Goal: Information Seeking & Learning: Learn about a topic

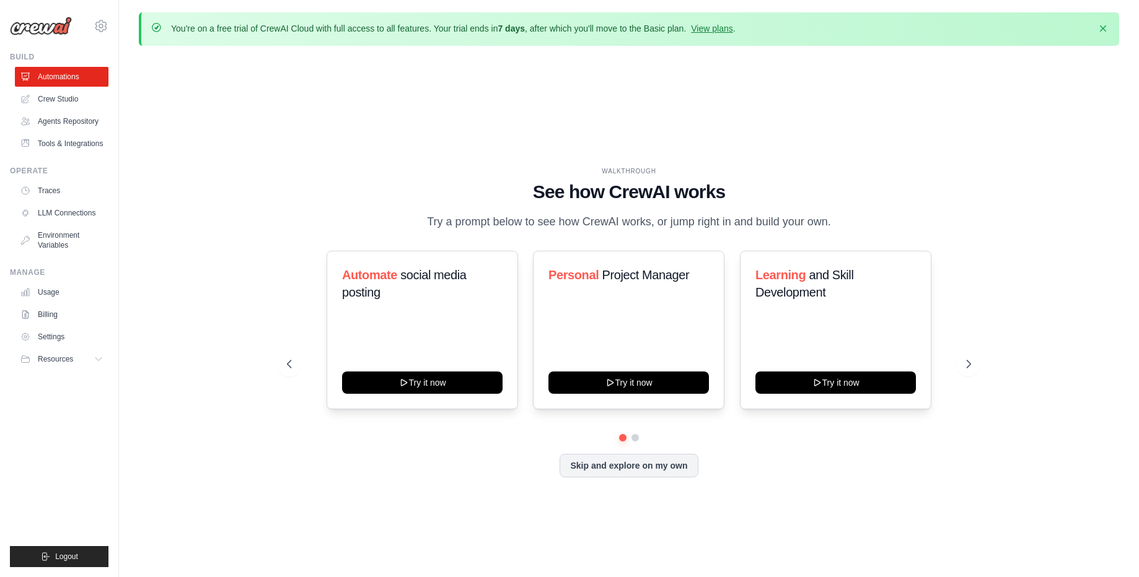
click at [342, 219] on div "WALKTHROUGH See how CrewAI works Try a prompt below to see how CrewAI works, or…" at bounding box center [629, 199] width 684 height 64
click at [636, 439] on button at bounding box center [635, 438] width 10 height 10
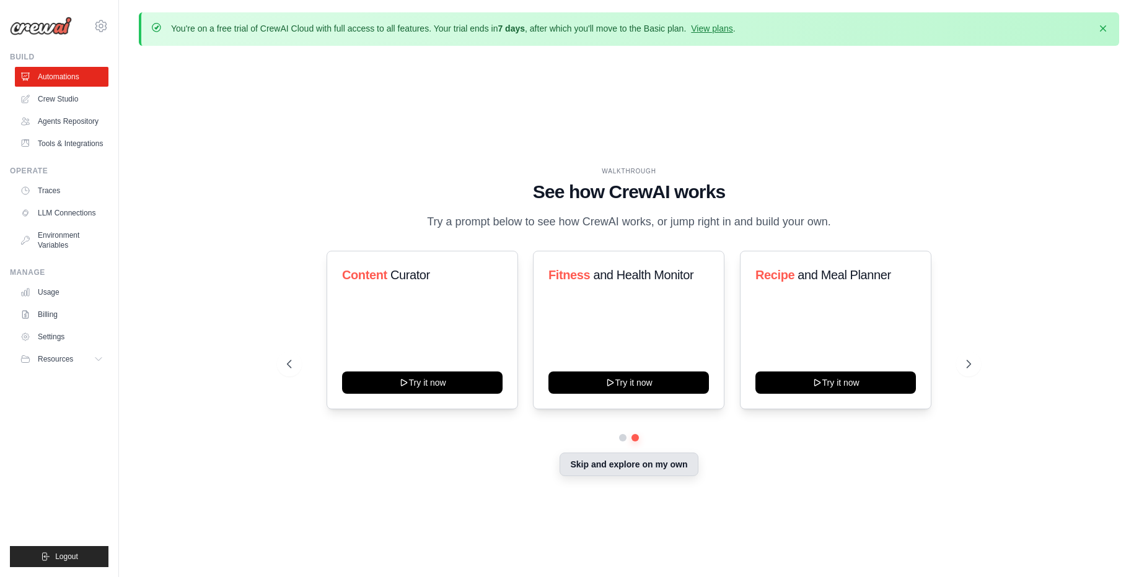
click at [616, 463] on button "Skip and explore on my own" at bounding box center [628, 465] width 138 height 24
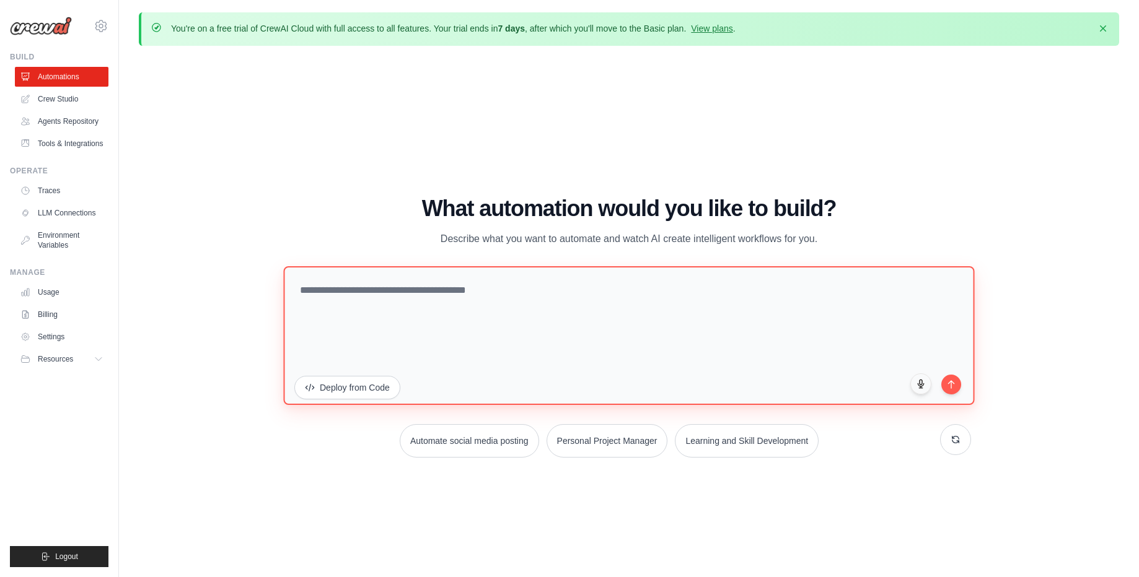
click at [476, 279] on textarea at bounding box center [628, 335] width 691 height 139
click at [550, 322] on textarea at bounding box center [628, 335] width 691 height 139
click at [409, 330] on textarea at bounding box center [628, 335] width 691 height 139
click at [430, 307] on textarea at bounding box center [628, 335] width 691 height 139
click at [527, 374] on textarea at bounding box center [628, 335] width 691 height 139
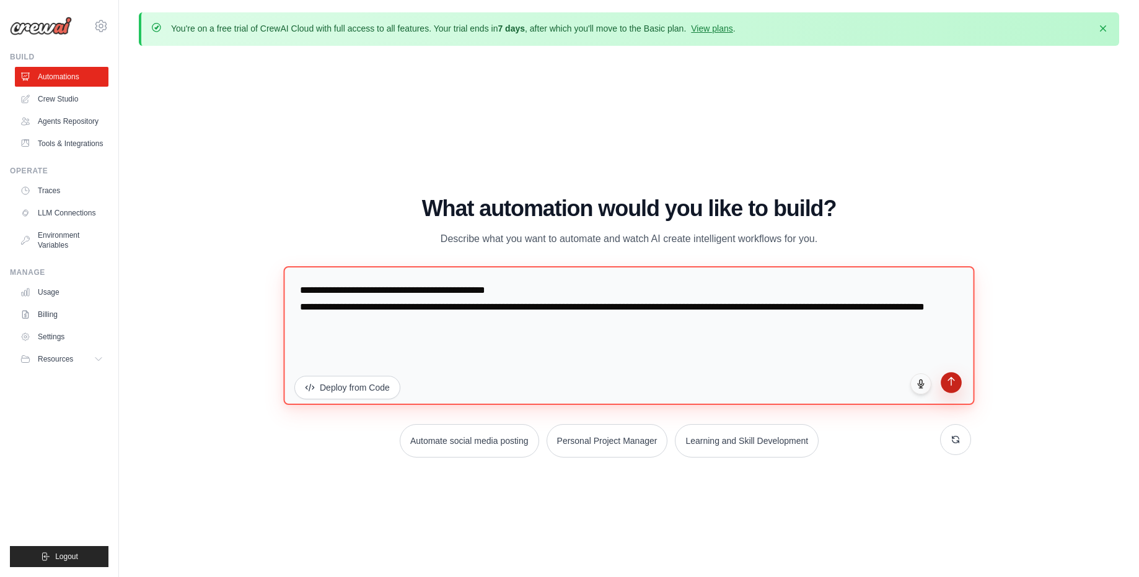
type textarea "**********"
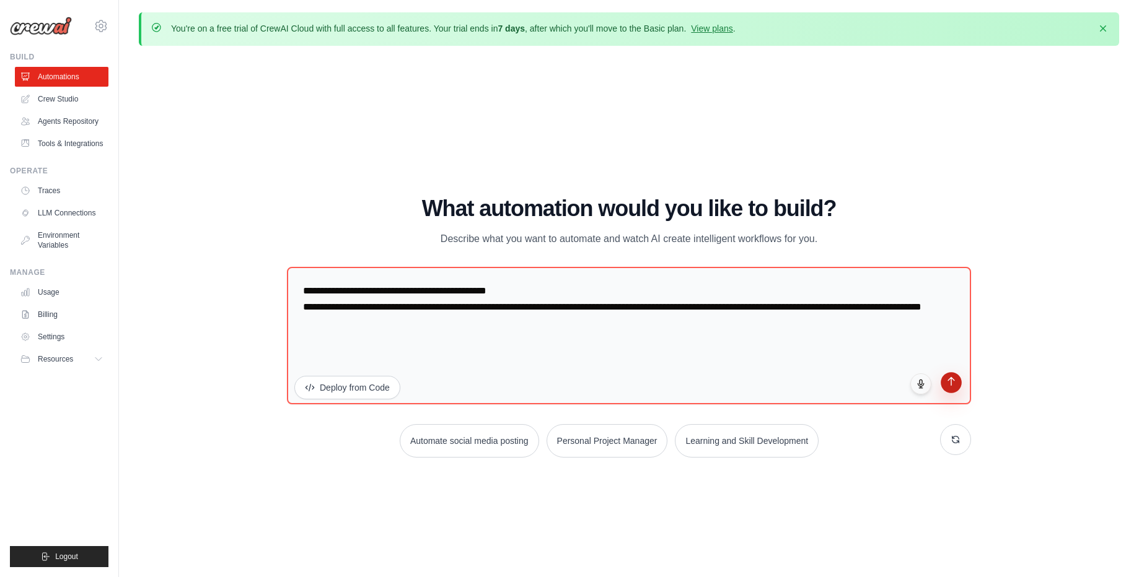
click at [943, 390] on button "submit" at bounding box center [950, 382] width 21 height 21
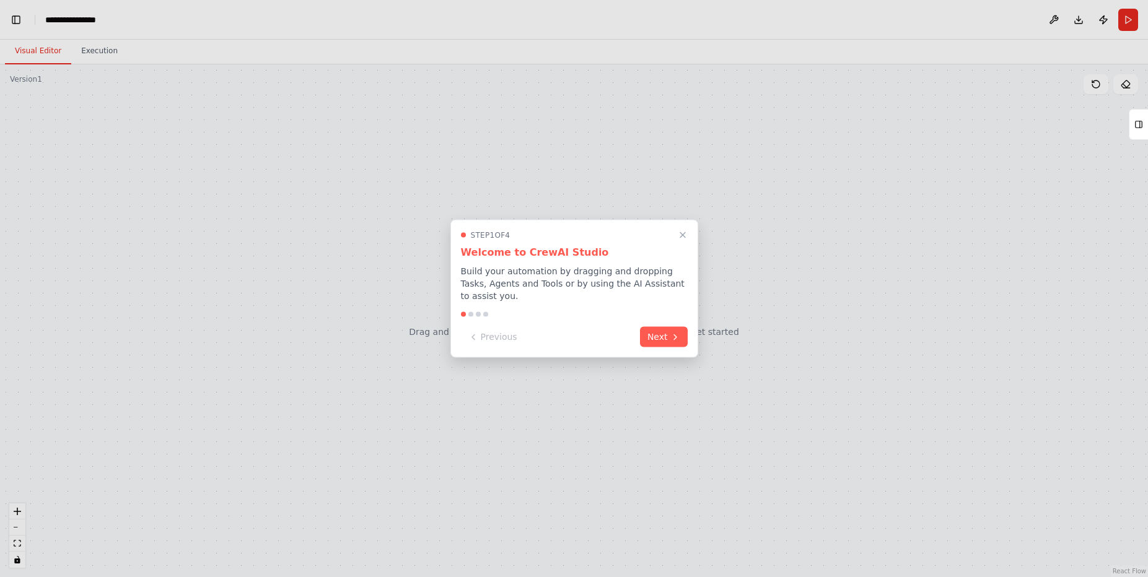
click at [675, 320] on div "Step 1 of 4 Welcome to CrewAI Studio Build your automation by dragging and drop…" at bounding box center [574, 289] width 248 height 138
click at [670, 328] on button "Next" at bounding box center [664, 336] width 48 height 20
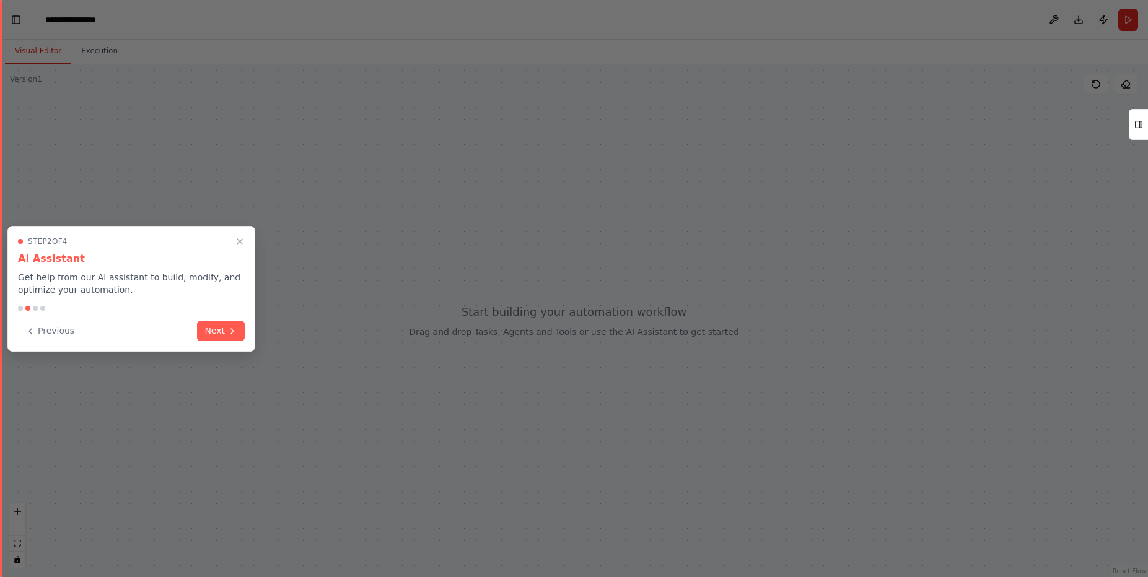
scroll to position [1764, 0]
click at [197, 323] on div "Previous Next" at bounding box center [131, 331] width 227 height 20
click at [235, 331] on icon at bounding box center [232, 330] width 10 height 10
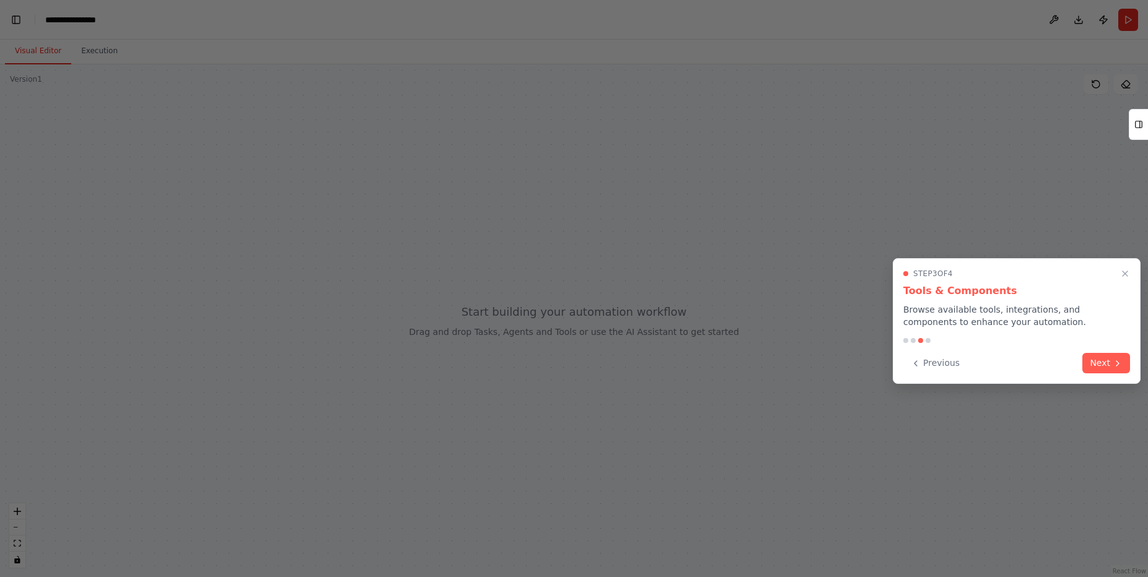
click at [1129, 352] on div "Step 3 of 4 Tools & Components Browse available tools, integrations, and compon…" at bounding box center [1017, 321] width 248 height 126
click at [1119, 355] on button "Next" at bounding box center [1106, 362] width 48 height 20
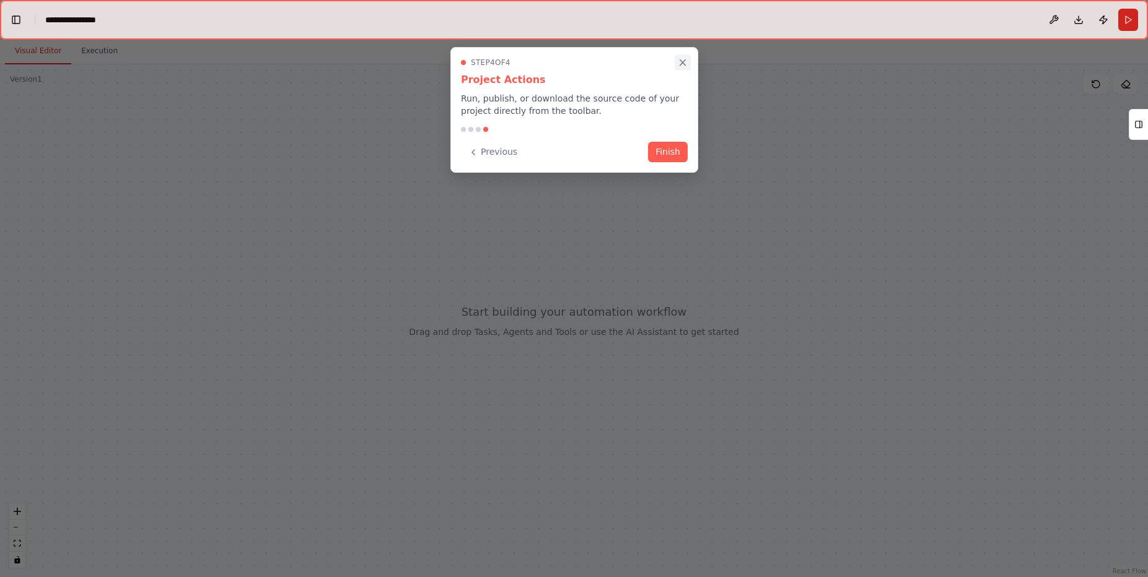
click at [680, 63] on icon "Close walkthrough" at bounding box center [682, 62] width 11 height 11
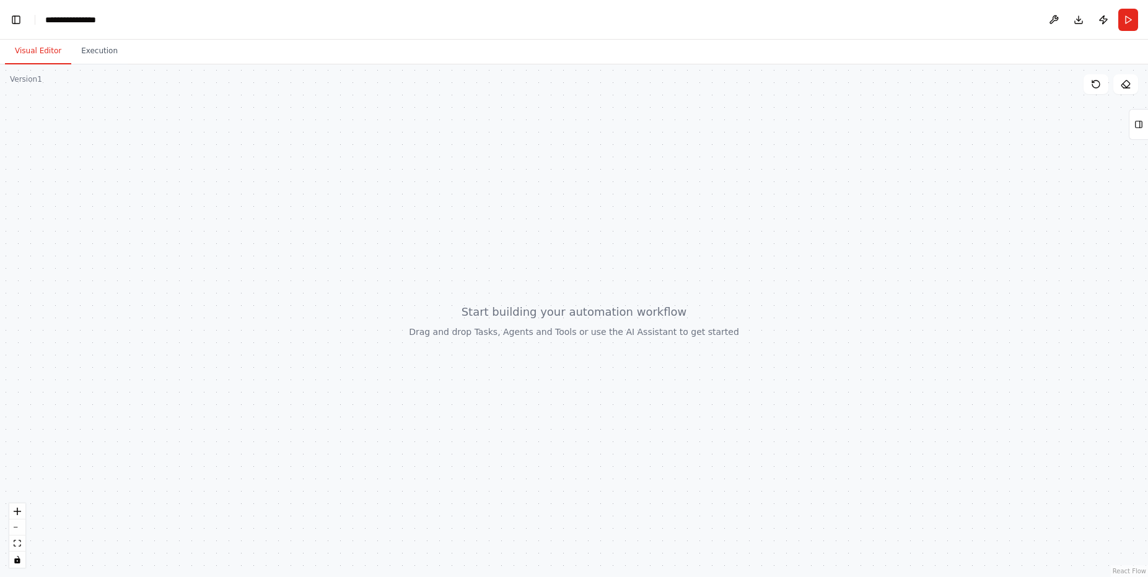
click at [830, 265] on div at bounding box center [574, 320] width 1148 height 513
click at [1145, 123] on button "Tools" at bounding box center [1138, 124] width 19 height 31
click at [1142, 123] on icon at bounding box center [1138, 125] width 9 height 20
drag, startPoint x: 1142, startPoint y: 123, endPoint x: 766, endPoint y: 105, distance: 376.5
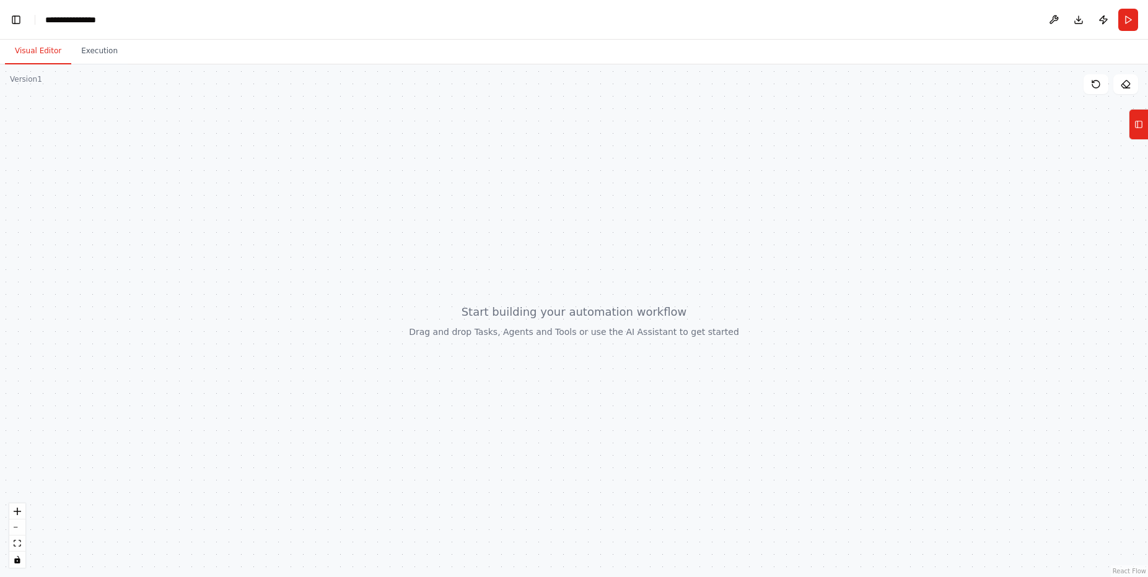
click at [766, 105] on div "**********" at bounding box center [574, 288] width 1148 height 577
drag, startPoint x: 297, startPoint y: 234, endPoint x: 563, endPoint y: 334, distance: 284.1
click at [563, 334] on div at bounding box center [574, 320] width 1148 height 513
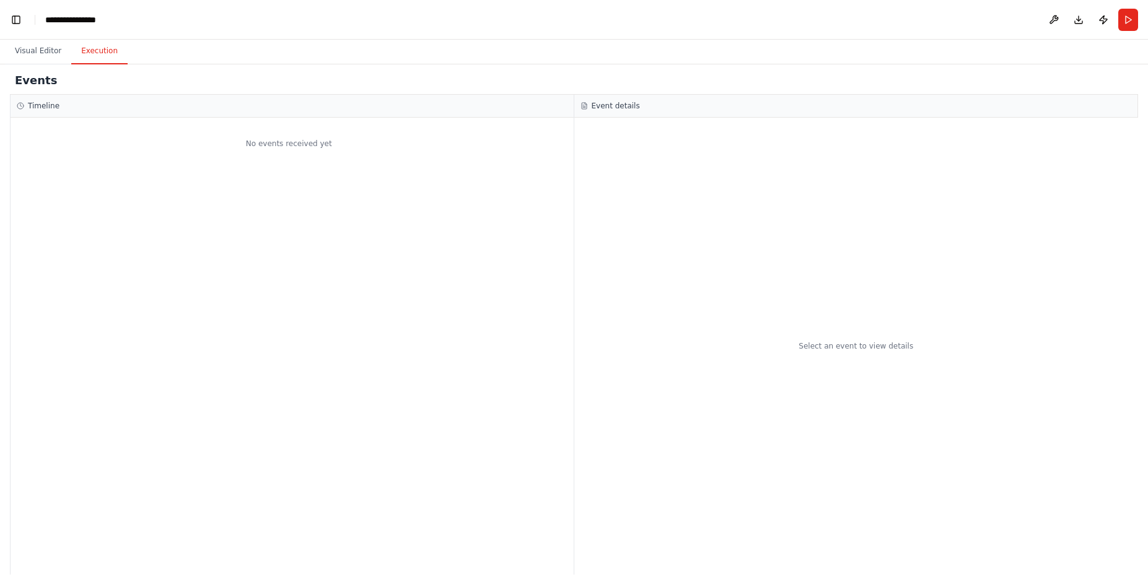
click at [95, 51] on button "Execution" at bounding box center [99, 51] width 56 height 26
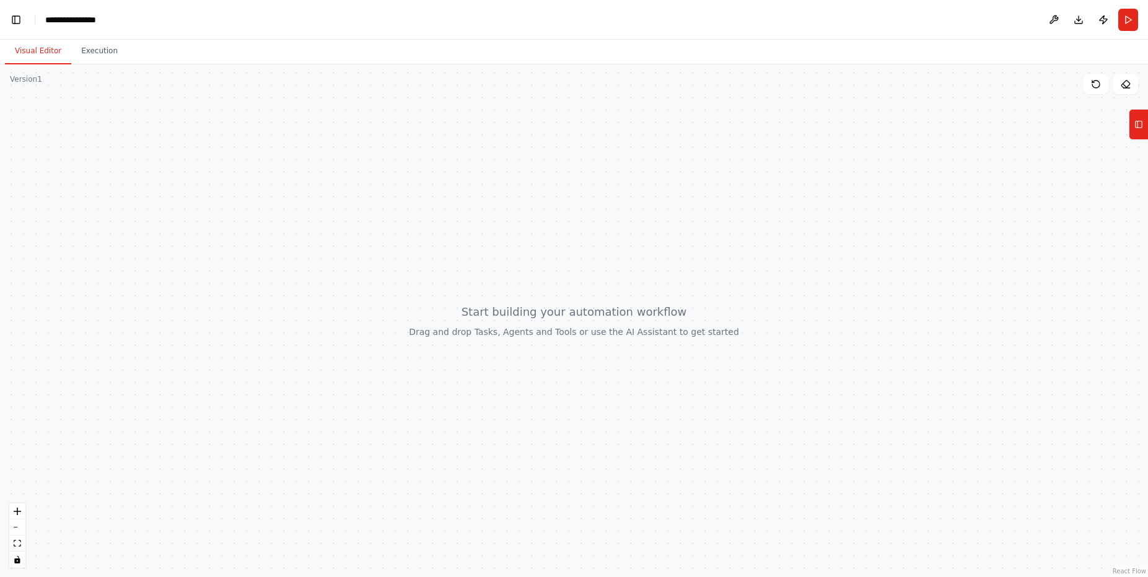
click at [10, 40] on button "Visual Editor" at bounding box center [38, 51] width 66 height 26
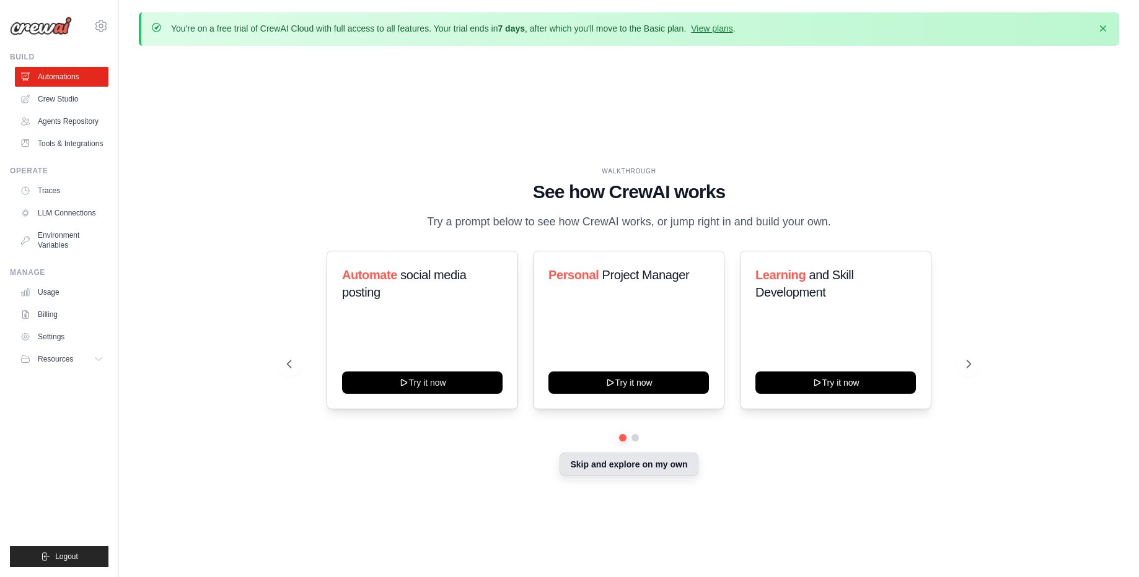
click at [652, 470] on button "Skip and explore on my own" at bounding box center [628, 465] width 138 height 24
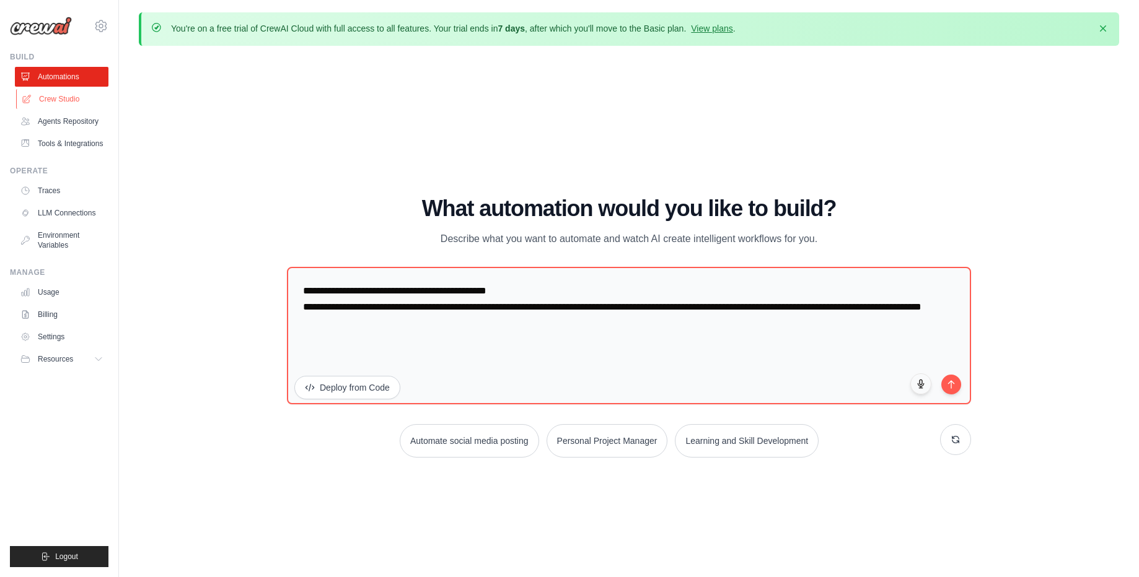
click at [42, 103] on link "Crew Studio" at bounding box center [63, 99] width 94 height 20
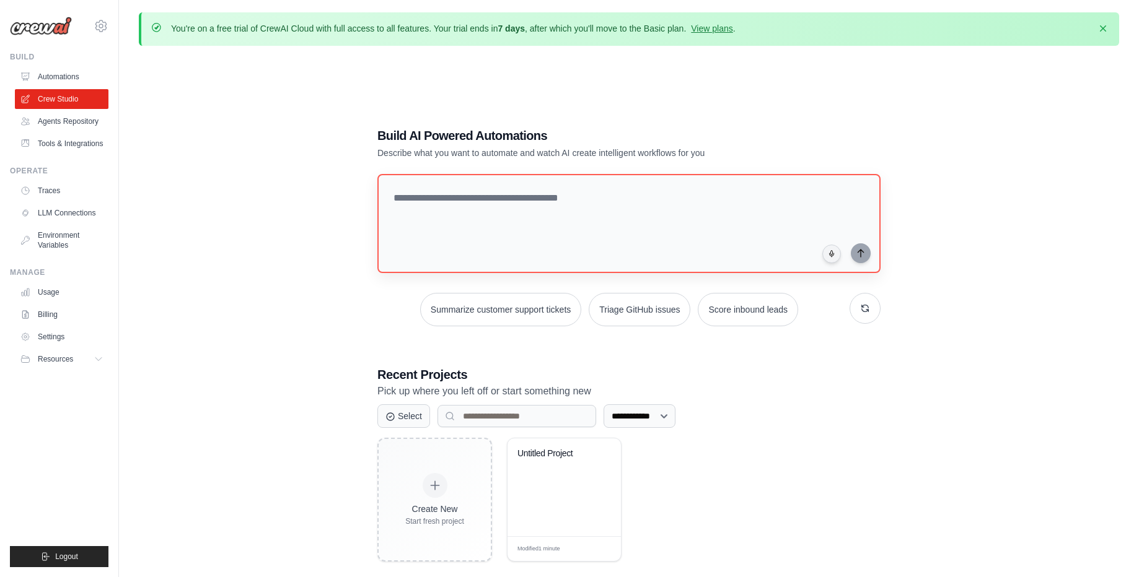
drag, startPoint x: 309, startPoint y: 153, endPoint x: 431, endPoint y: 193, distance: 128.5
click at [326, 174] on div "**********" at bounding box center [629, 344] width 980 height 577
click at [475, 200] on textarea at bounding box center [629, 223] width 508 height 100
click at [294, 238] on div "**********" at bounding box center [629, 344] width 980 height 577
click at [535, 320] on button "Summarize customer support tickets" at bounding box center [500, 309] width 161 height 33
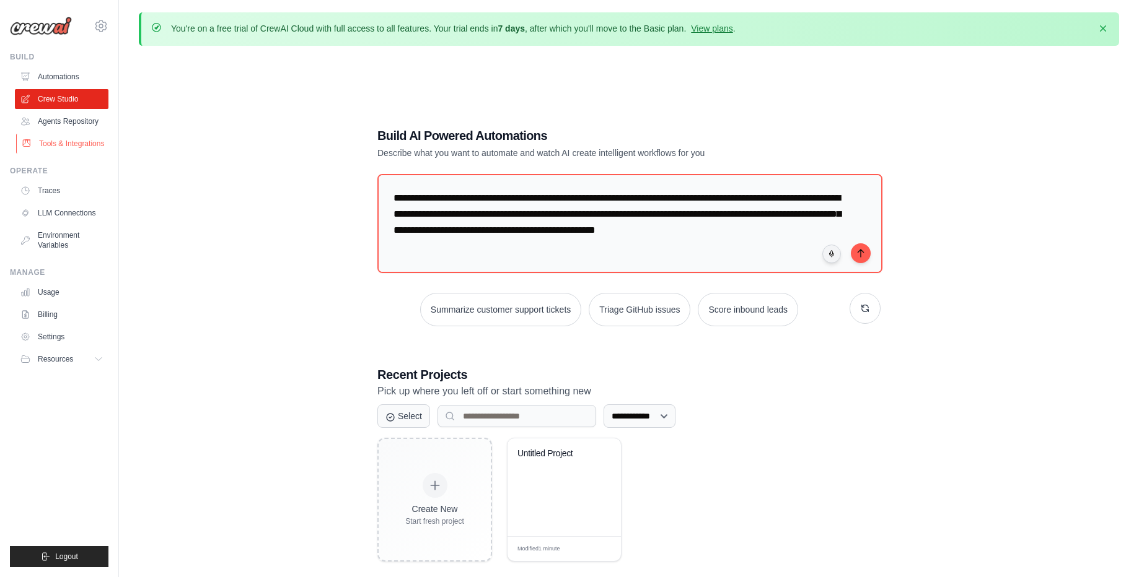
click at [69, 151] on link "Tools & Integrations" at bounding box center [63, 144] width 94 height 20
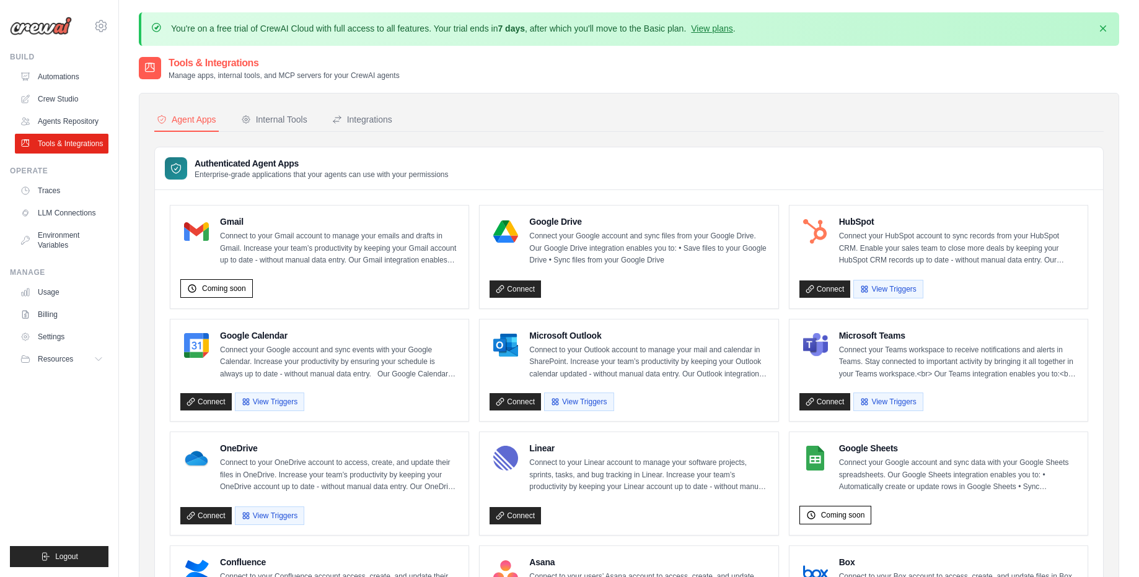
drag, startPoint x: 170, startPoint y: 65, endPoint x: 444, endPoint y: 76, distance: 274.0
click at [444, 76] on div "Tools & Integrations Manage apps, internal tools, and MCP servers for your Crew…" at bounding box center [629, 68] width 980 height 25
click at [102, 23] on icon at bounding box center [101, 26] width 15 height 15
click at [59, 23] on img at bounding box center [41, 26] width 62 height 19
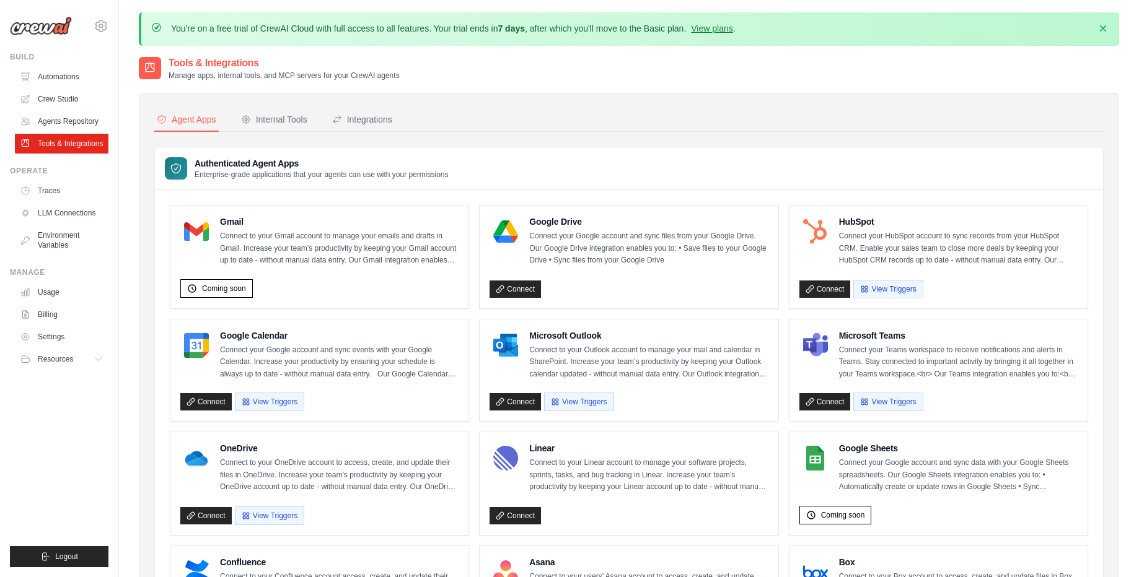
click at [43, 23] on img at bounding box center [41, 26] width 62 height 19
click at [64, 74] on link "Automations" at bounding box center [63, 77] width 94 height 20
click at [72, 121] on link "Agents Repository" at bounding box center [63, 122] width 94 height 20
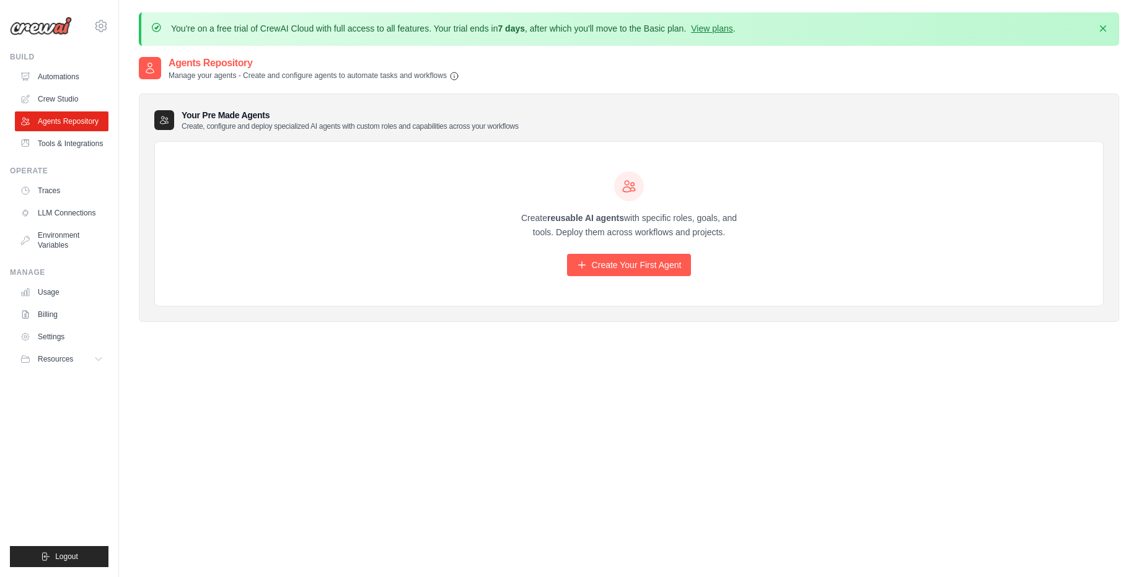
click at [50, 23] on img at bounding box center [41, 26] width 62 height 19
click at [77, 363] on button "Resources" at bounding box center [63, 359] width 94 height 20
click at [69, 382] on span "Documentation" at bounding box center [69, 380] width 50 height 10
